Goal: Navigation & Orientation: Go to known website

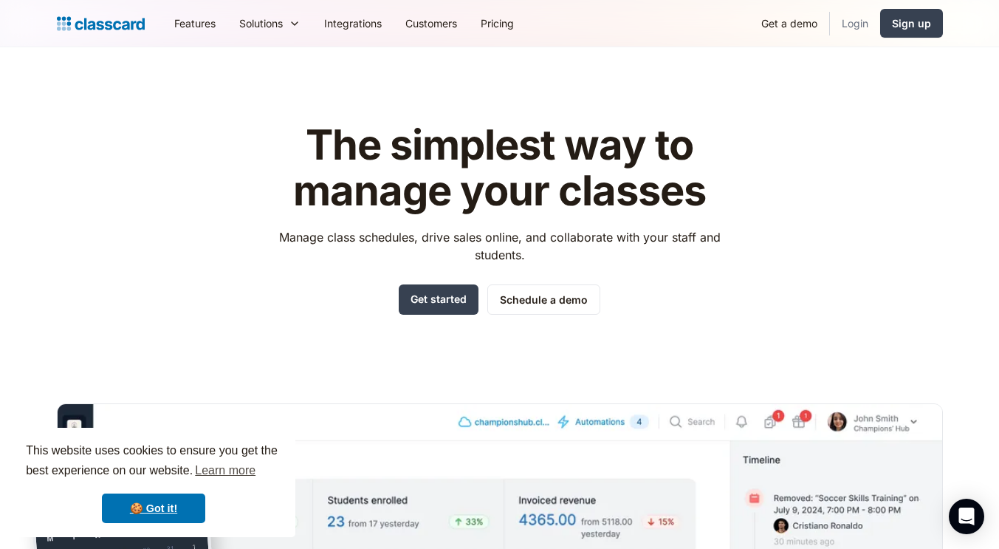
click at [852, 22] on link "Login" at bounding box center [855, 23] width 50 height 33
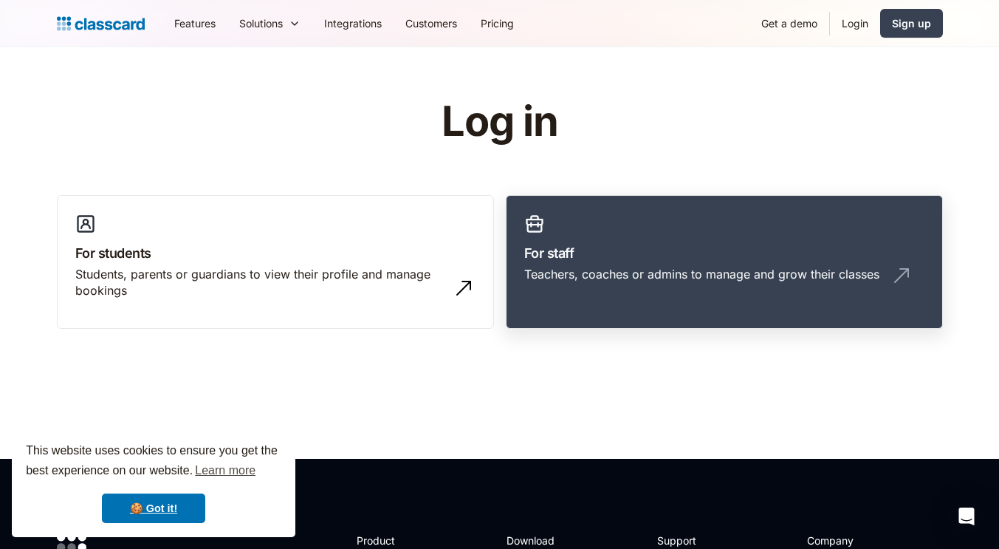
click at [665, 245] on h3 "For staff" at bounding box center [724, 253] width 400 height 20
